Goal: Transaction & Acquisition: Purchase product/service

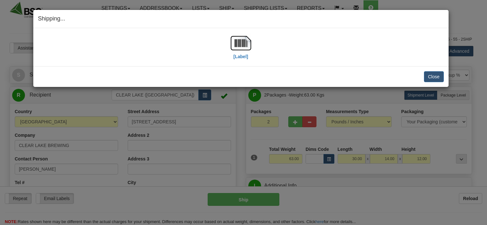
select select "0"
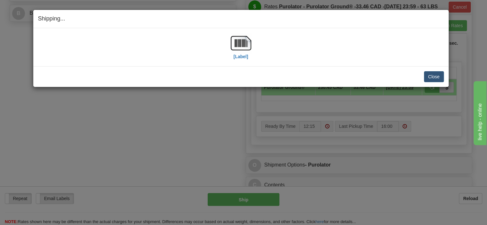
scroll to position [304, 0]
click at [435, 78] on button "Close" at bounding box center [434, 76] width 20 height 11
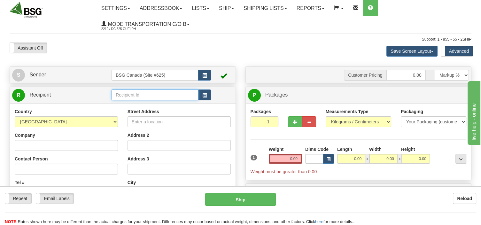
click at [123, 96] on input "text" at bounding box center [155, 95] width 87 height 11
click at [130, 106] on div "LANDWASH BREWERY" at bounding box center [154, 105] width 81 height 7
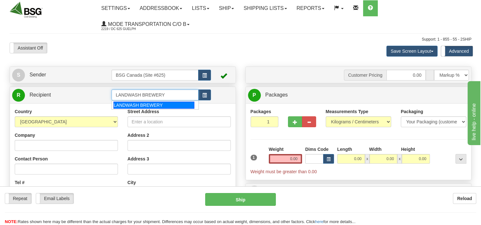
type input "LANDWASH BREWERY"
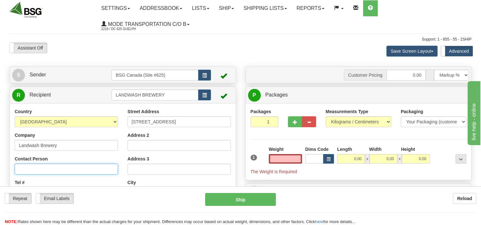
type input "0.00"
click at [75, 171] on input "Contact Person" at bounding box center [66, 169] width 103 height 11
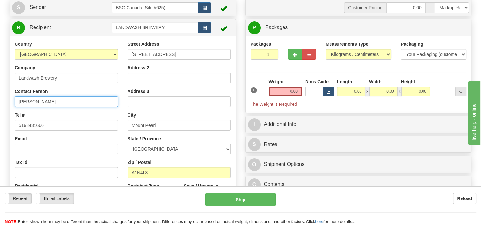
type input "Jason"
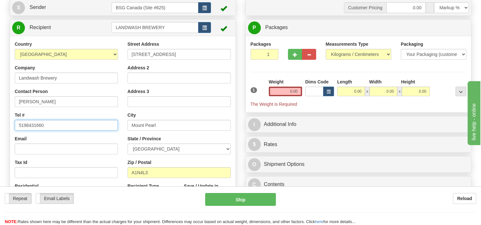
drag, startPoint x: 56, startPoint y: 129, endPoint x: -2, endPoint y: 133, distance: 58.1
click at [15, 131] on input "5198431660" at bounding box center [66, 125] width 103 height 11
type input "709 986 6506"
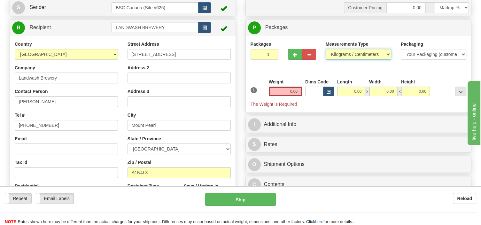
click at [326, 49] on select "Pounds / Inches Kilograms / Centimeters" at bounding box center [359, 54] width 66 height 11
select select "0"
click option "Pounds / Inches" at bounding box center [0, 0] width 0 height 0
click at [287, 89] on input "0.00" at bounding box center [285, 92] width 33 height 10
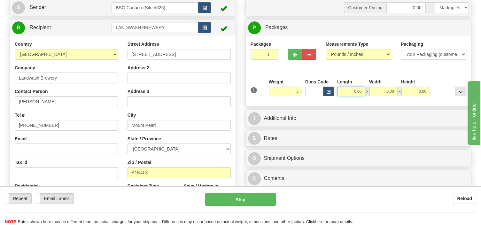
type input "5.00"
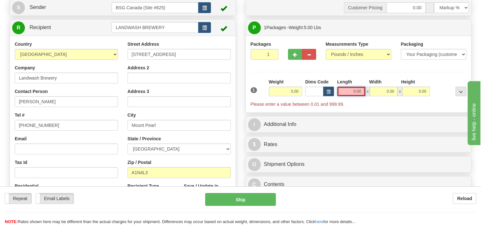
click at [346, 88] on input "0.00" at bounding box center [351, 92] width 28 height 10
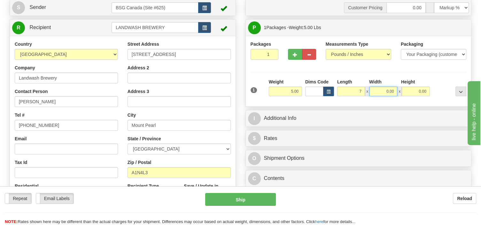
type input "7.00"
click at [378, 90] on input "0.00" at bounding box center [384, 92] width 28 height 10
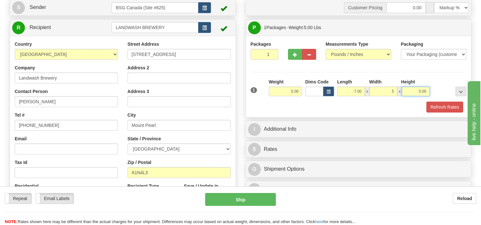
type input "5.00"
click at [415, 91] on input "0.00" at bounding box center [416, 92] width 28 height 10
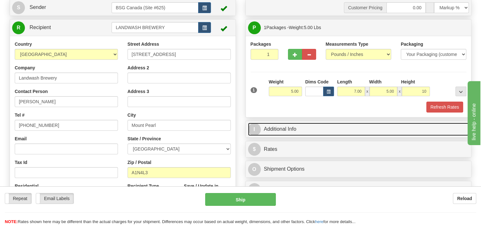
type input "10.00"
click at [290, 124] on link "I Additional Info" at bounding box center [358, 129] width 221 height 13
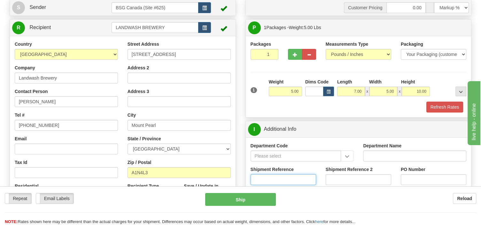
click at [276, 176] on input "Shipment Reference" at bounding box center [284, 179] width 66 height 11
type input "SO170-150216"
click at [446, 103] on button "Refresh Rates" at bounding box center [445, 107] width 37 height 11
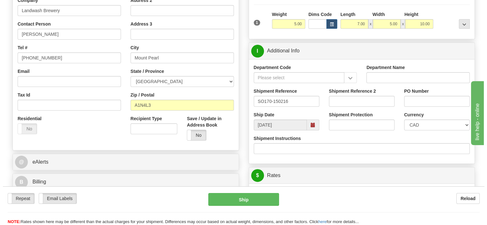
scroll to position [236, 0]
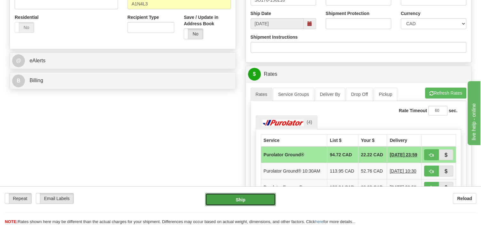
click at [258, 200] on button "Ship" at bounding box center [240, 199] width 71 height 13
type input "260"
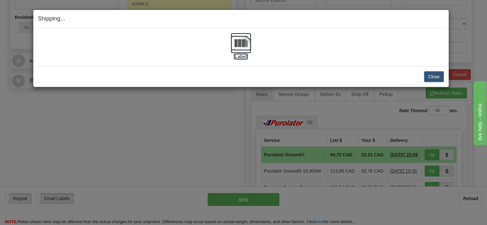
click at [238, 48] on img at bounding box center [241, 43] width 20 height 20
click at [430, 76] on button "Close" at bounding box center [434, 76] width 20 height 11
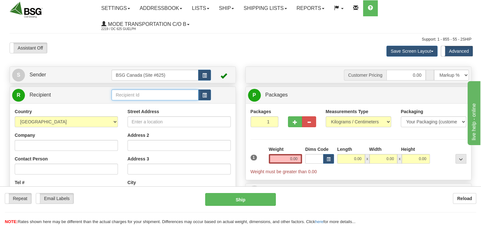
click at [125, 93] on input "text" at bounding box center [155, 95] width 87 height 11
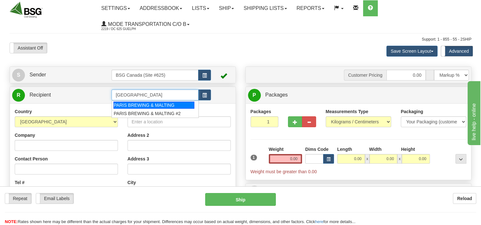
click at [146, 107] on div "PARIS BREWING & MALTING" at bounding box center [154, 105] width 81 height 7
type input "PARIS BREWING & MALTING"
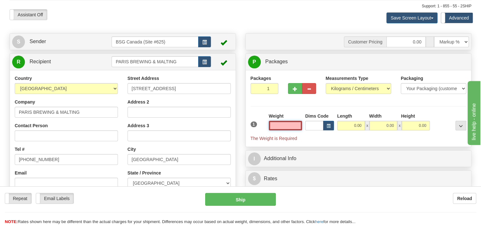
scroll to position [34, 0]
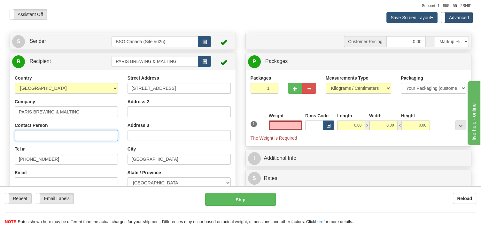
type input "0.00"
click at [61, 136] on input "Contact Person" at bounding box center [66, 135] width 103 height 11
type input "Tobias"
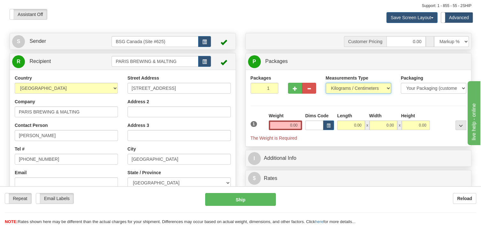
click at [326, 83] on select "Pounds / Inches Kilograms / Centimeters" at bounding box center [359, 88] width 66 height 11
select select "0"
click option "Pounds / Inches" at bounding box center [0, 0] width 0 height 0
click at [280, 123] on input "0.00" at bounding box center [285, 126] width 33 height 10
click at [287, 126] on input "text" at bounding box center [285, 126] width 33 height 10
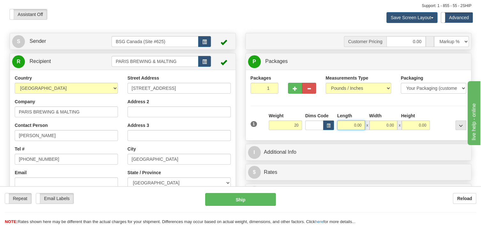
type input "20.00"
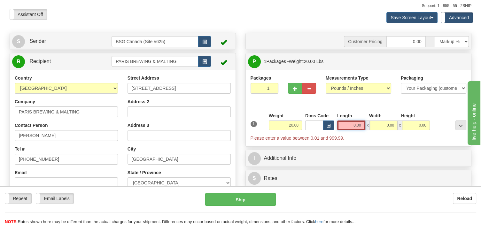
click at [346, 126] on input "0.00" at bounding box center [351, 126] width 28 height 10
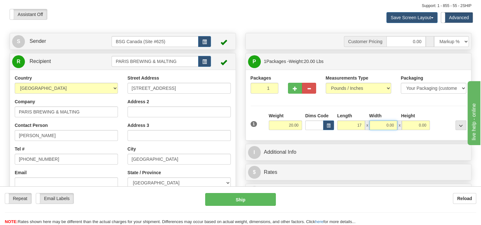
type input "17.00"
click at [382, 124] on input "0.00" at bounding box center [384, 126] width 28 height 10
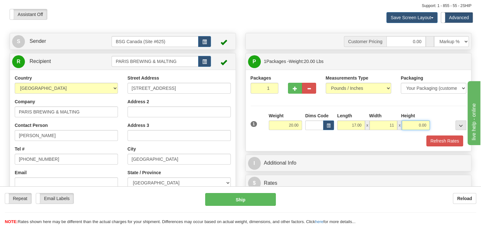
type input "11.00"
click at [409, 124] on input "0.00" at bounding box center [416, 126] width 28 height 10
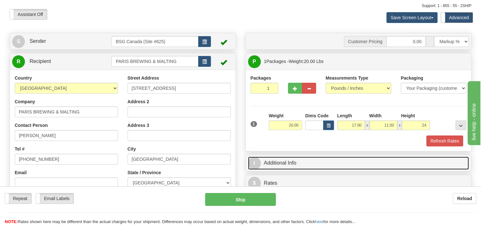
type input "24.00"
click at [306, 164] on link "I Additional Info" at bounding box center [358, 163] width 221 height 13
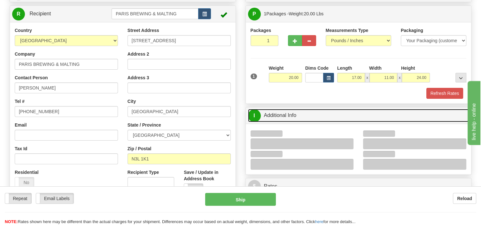
scroll to position [135, 0]
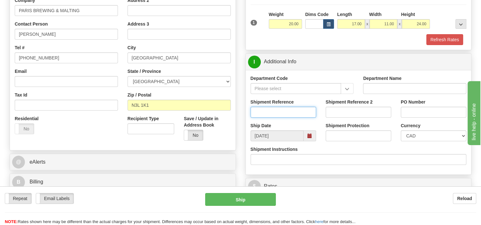
click at [266, 114] on input "Shipment Reference" at bounding box center [284, 112] width 66 height 11
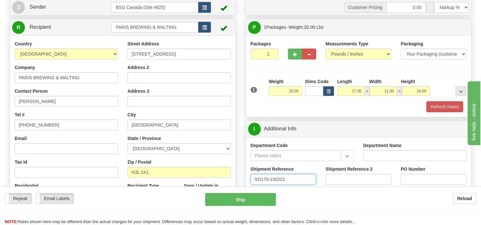
scroll to position [67, 0]
type input "SO170-150221"
drag, startPoint x: 287, startPoint y: 91, endPoint x: 293, endPoint y: 90, distance: 5.9
click at [293, 90] on input "20.00" at bounding box center [285, 92] width 33 height 10
type input "40.00"
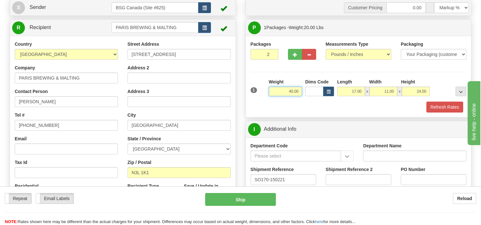
type input "2"
click at [271, 53] on input "2" at bounding box center [265, 54] width 28 height 11
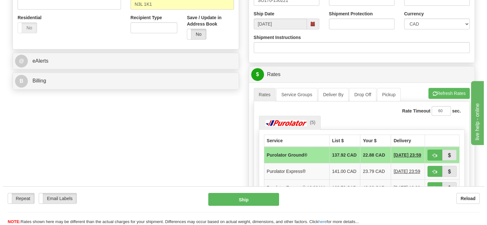
scroll to position [236, 0]
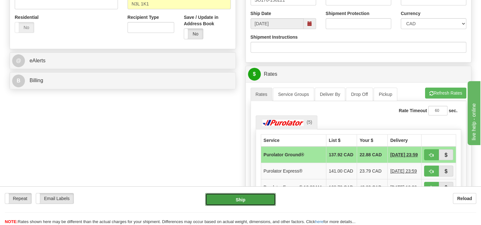
click at [265, 198] on button "Ship" at bounding box center [240, 199] width 71 height 13
type input "260"
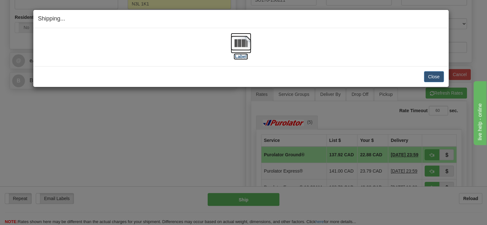
click at [242, 45] on img at bounding box center [241, 43] width 20 height 20
click at [429, 76] on button "Close" at bounding box center [434, 76] width 20 height 11
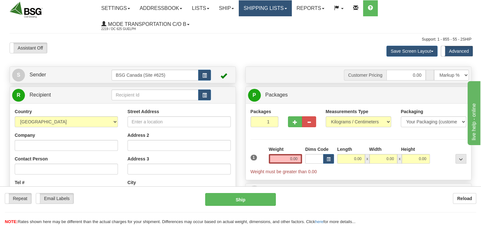
click at [263, 6] on link "Shipping lists" at bounding box center [265, 8] width 53 height 16
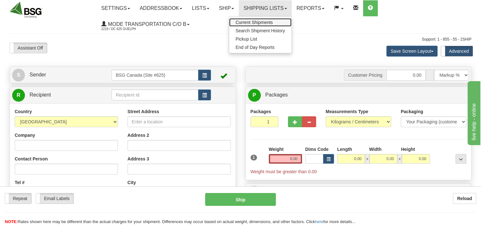
click at [260, 22] on span "Current Shipments" at bounding box center [254, 22] width 37 height 5
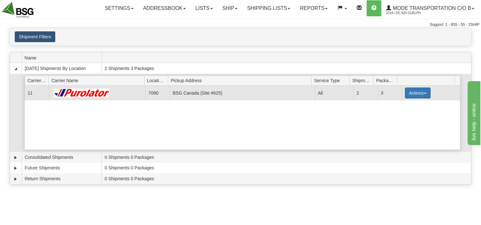
click at [420, 93] on button "Actions" at bounding box center [418, 93] width 26 height 11
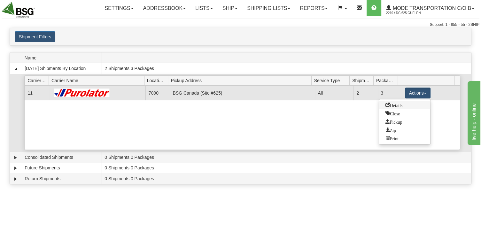
click at [389, 107] on span "Details" at bounding box center [394, 105] width 17 height 4
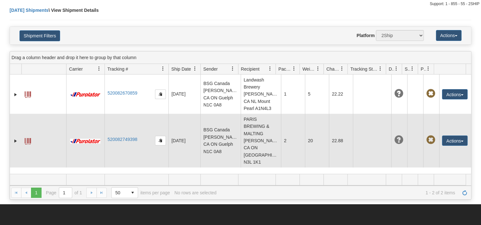
scroll to position [34, 0]
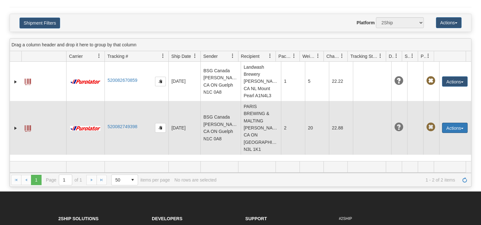
click at [448, 123] on button "Actions" at bounding box center [455, 128] width 26 height 10
click at [423, 162] on span at bounding box center [425, 164] width 4 height 4
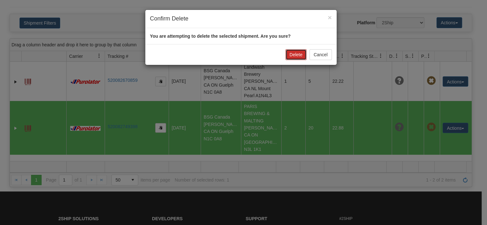
click at [298, 55] on button "Delete" at bounding box center [295, 54] width 21 height 11
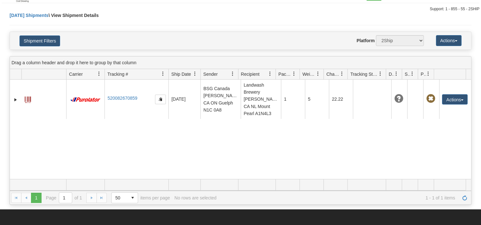
scroll to position [0, 0]
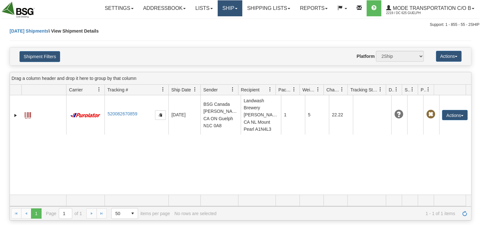
click at [221, 12] on link "Ship" at bounding box center [230, 8] width 25 height 16
click at [218, 21] on span "Ship Screen" at bounding box center [210, 22] width 24 height 5
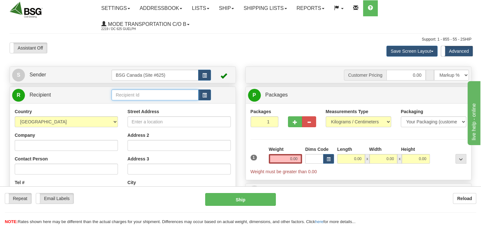
click at [130, 95] on input "text" at bounding box center [155, 95] width 87 height 11
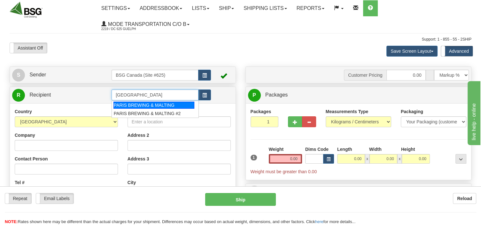
click at [138, 103] on div "PARIS BREWING & MALTING" at bounding box center [154, 105] width 81 height 7
type input "PARIS BREWING & MALTING"
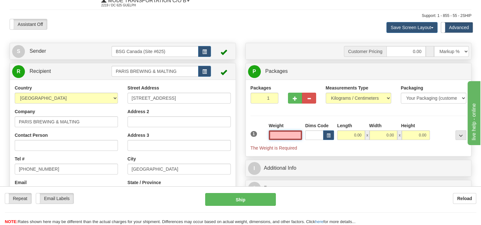
scroll to position [34, 0]
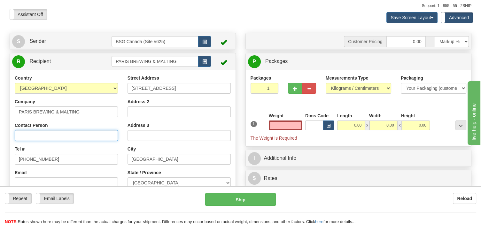
type input "0.00"
click at [45, 134] on input "Contact Person" at bounding box center [66, 135] width 103 height 11
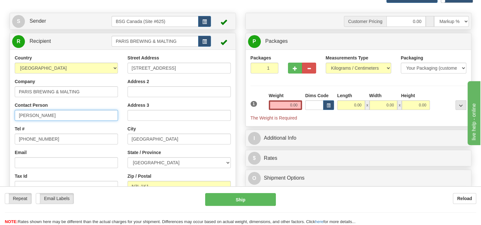
scroll to position [67, 0]
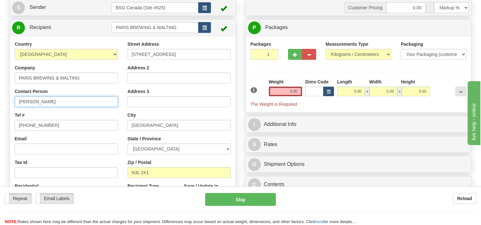
type input "[PERSON_NAME]"
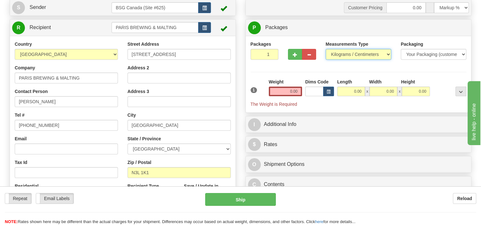
click at [326, 49] on select "Pounds / Inches Kilograms / Centimeters" at bounding box center [359, 54] width 66 height 11
select select "0"
click option "Pounds / Inches" at bounding box center [0, 0] width 0 height 0
type input "2"
click at [272, 53] on input "2" at bounding box center [265, 54] width 28 height 11
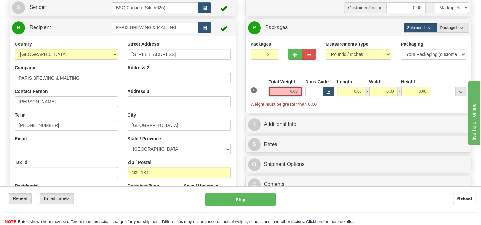
click at [276, 87] on input "0.00" at bounding box center [285, 92] width 33 height 10
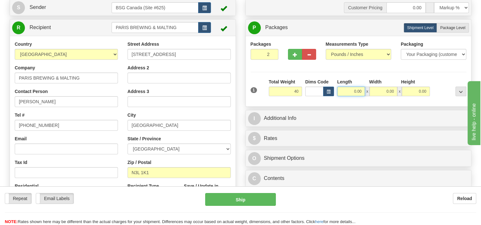
type input "40.00"
click at [347, 91] on input "0.00" at bounding box center [351, 92] width 28 height 10
drag, startPoint x: 354, startPoint y: 91, endPoint x: 365, endPoint y: 93, distance: 10.7
click at [365, 93] on input "150" at bounding box center [351, 92] width 28 height 10
type input "17.00"
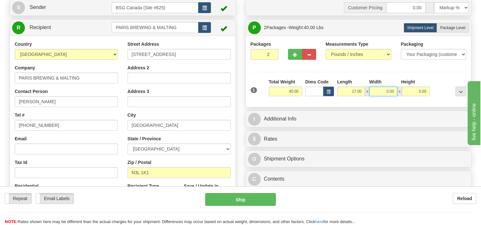
click at [384, 91] on input "0.00" at bounding box center [384, 92] width 28 height 10
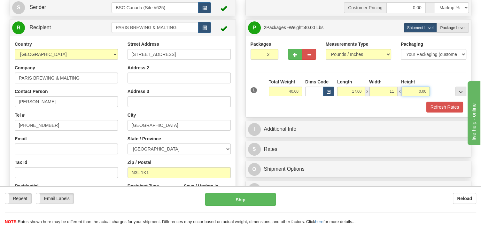
type input "11.00"
click at [415, 92] on input "0.00" at bounding box center [416, 92] width 28 height 10
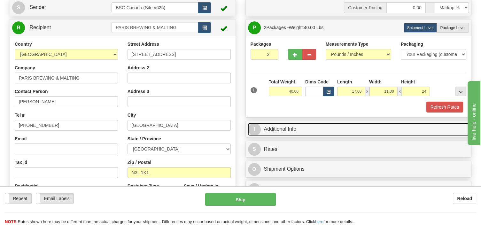
type input "24.00"
click at [286, 127] on link "I Additional Info" at bounding box center [358, 129] width 221 height 13
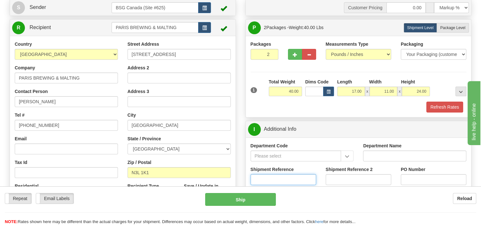
click at [259, 177] on input "Shipment Reference" at bounding box center [284, 179] width 66 height 11
type input "s"
type input "SO170-150221"
click at [433, 108] on button "Refresh Rates" at bounding box center [445, 107] width 37 height 11
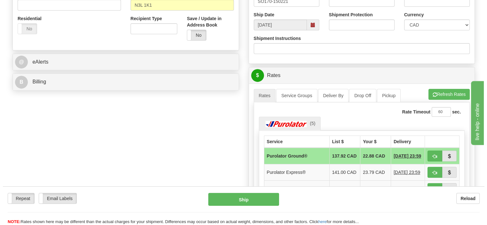
scroll to position [236, 0]
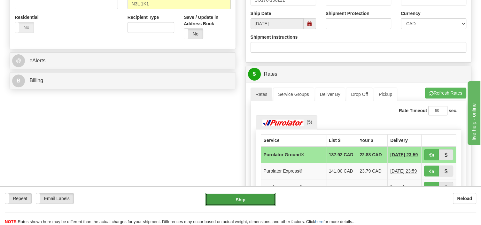
click at [255, 198] on button "Ship" at bounding box center [240, 199] width 71 height 13
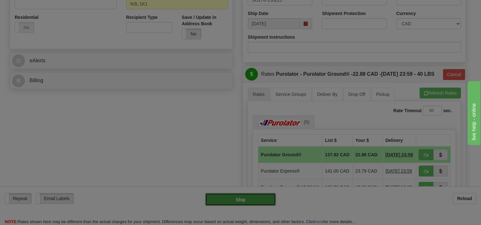
type input "260"
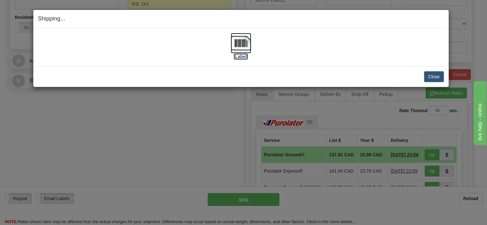
click at [240, 48] on img at bounding box center [241, 43] width 20 height 20
